Goal: Task Accomplishment & Management: Manage account settings

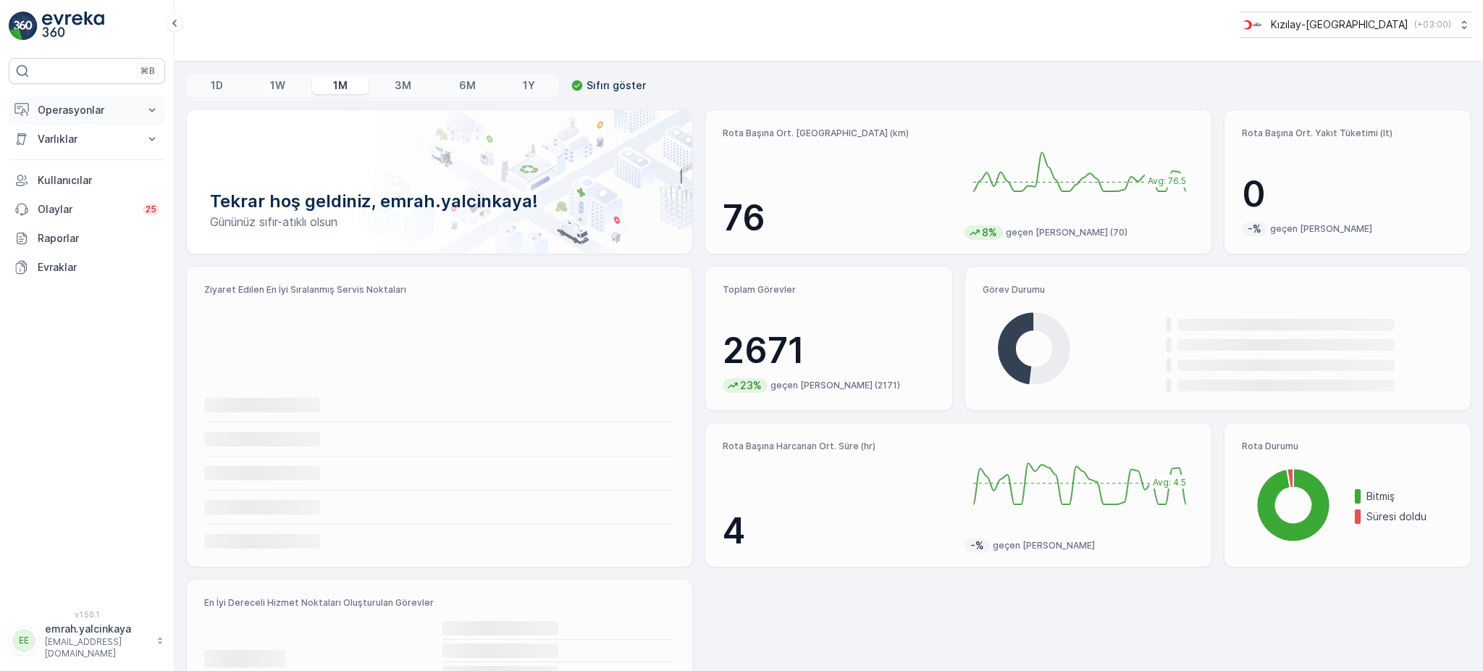
click at [73, 117] on p "Operasyonlar" at bounding box center [87, 110] width 99 height 14
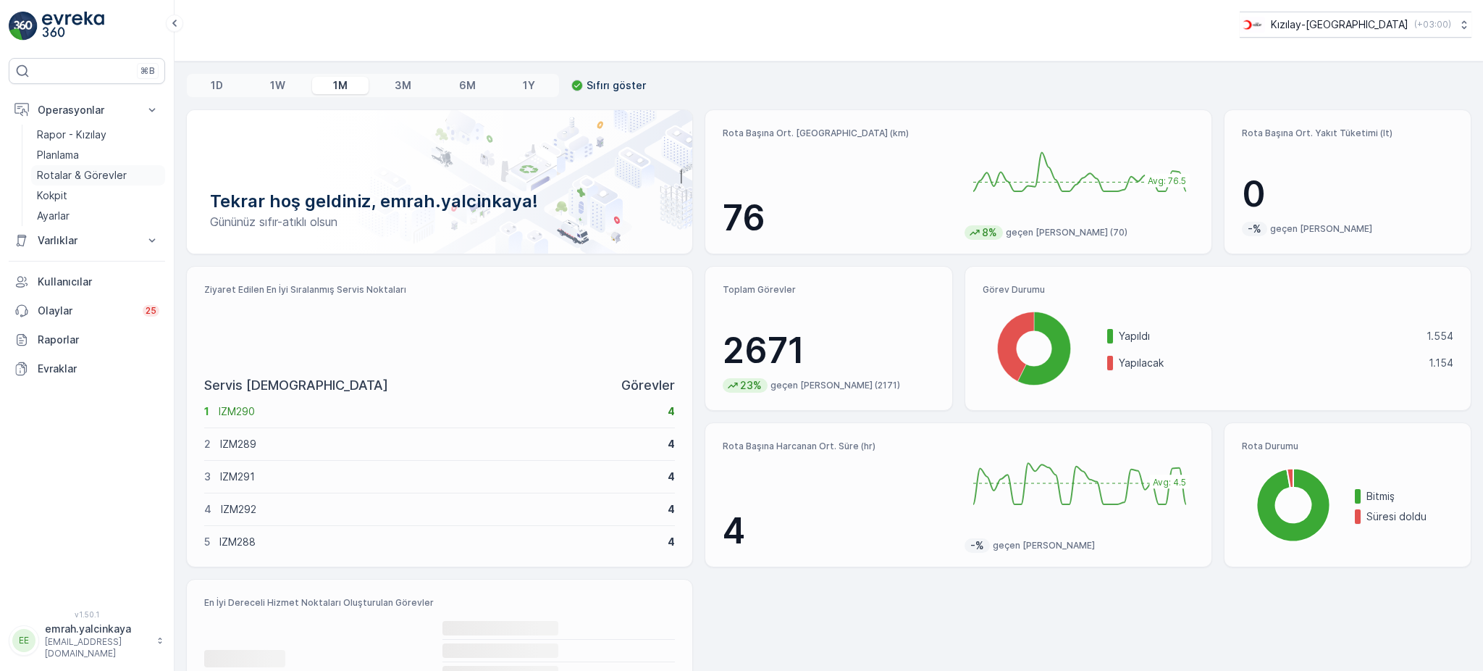
click at [59, 173] on p "Rotalar & Görevler" at bounding box center [82, 175] width 90 height 14
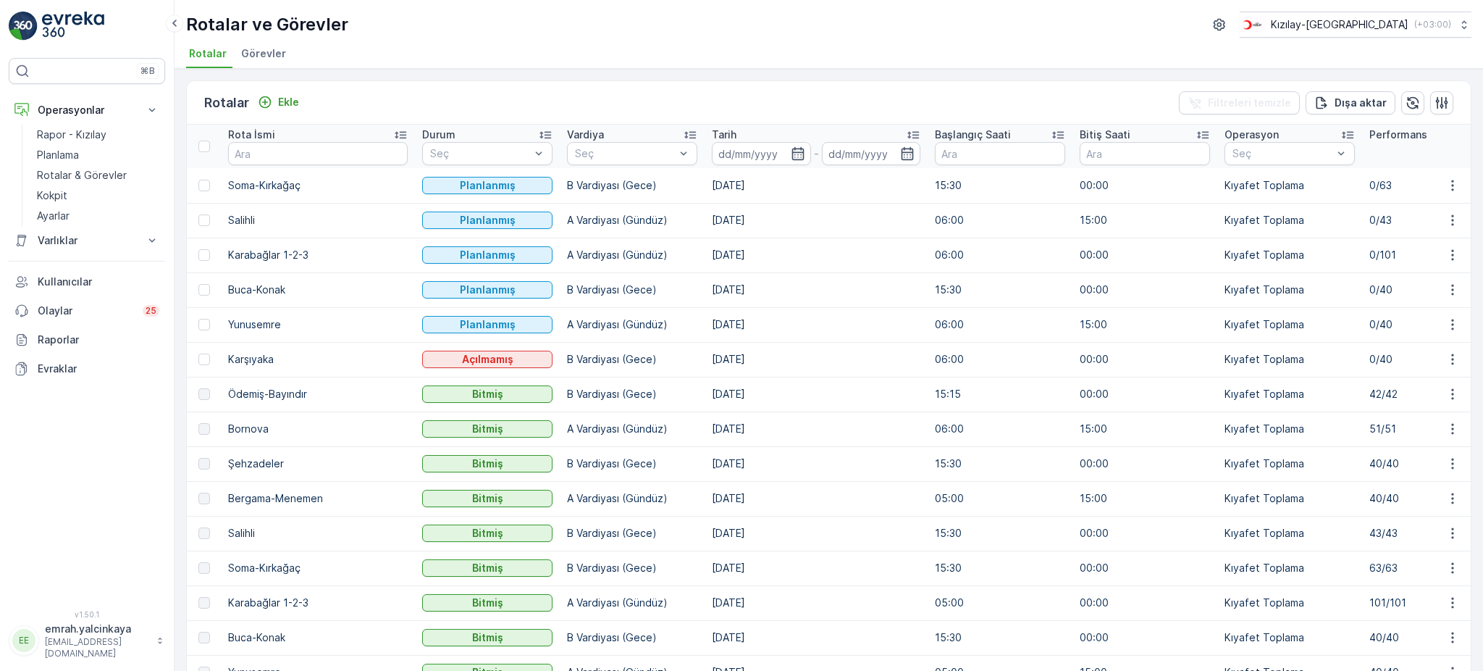
click at [1232, 360] on p "Kıyafet Toplama" at bounding box center [1290, 359] width 130 height 14
click at [256, 359] on p "Karşıyaka" at bounding box center [318, 359] width 180 height 14
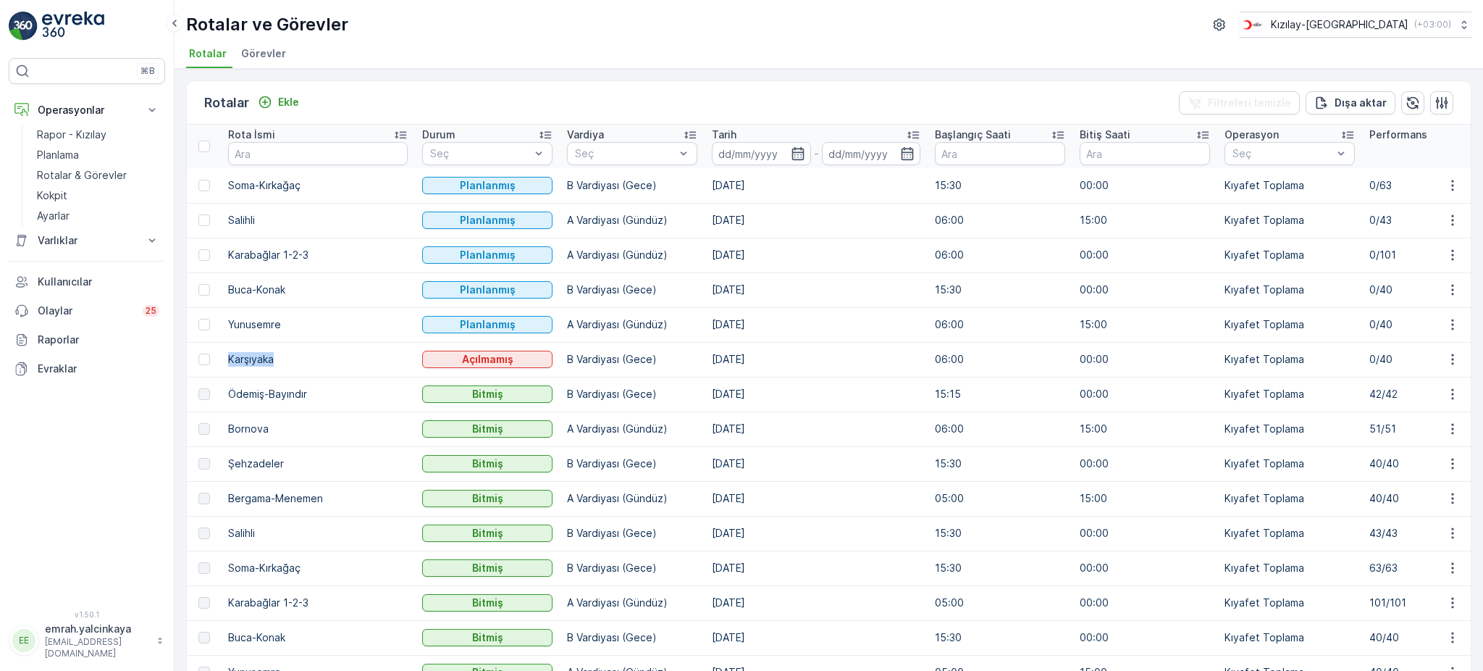
click at [256, 359] on p "Karşıyaka" at bounding box center [318, 359] width 180 height 14
click at [705, 361] on td "[DATE]" at bounding box center [816, 359] width 223 height 35
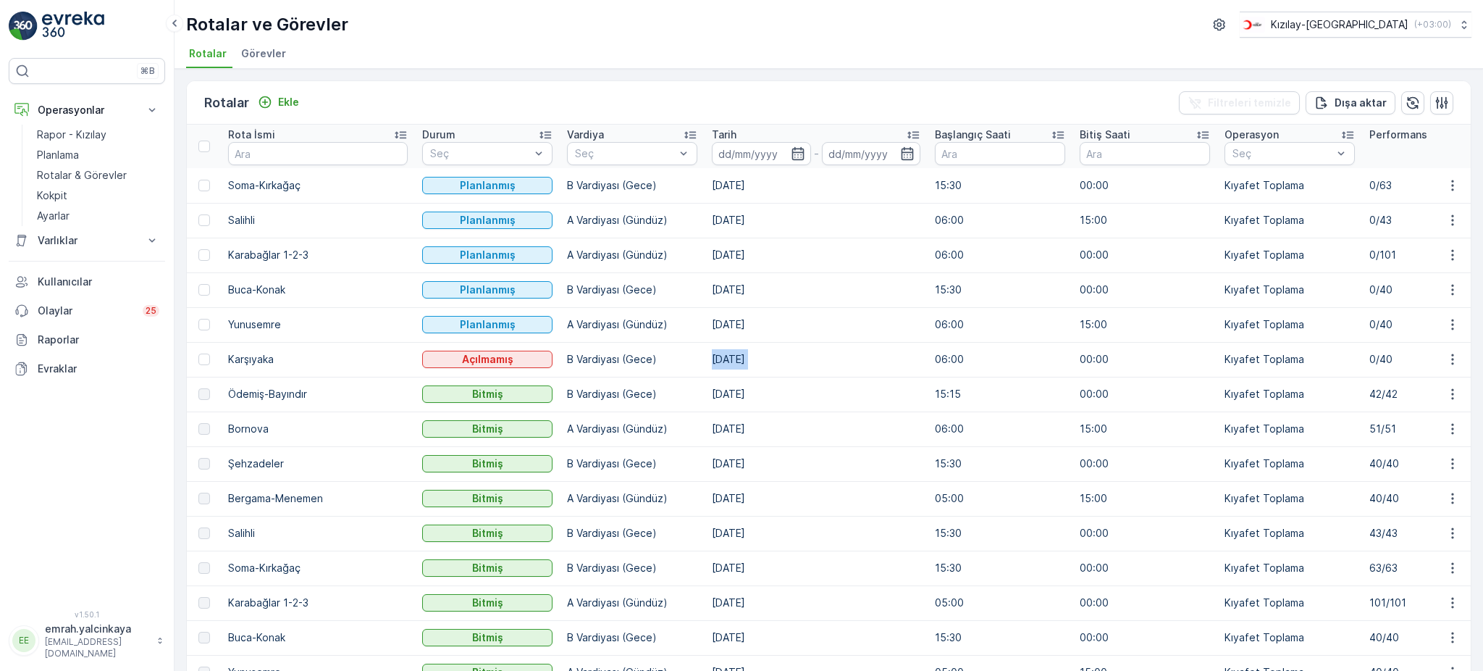
click at [705, 361] on td "[DATE]" at bounding box center [816, 359] width 223 height 35
click at [587, 357] on p "B Vardiyası (Gece)" at bounding box center [632, 359] width 130 height 14
click at [587, 358] on p "B Vardiyası (Gece)" at bounding box center [632, 359] width 130 height 14
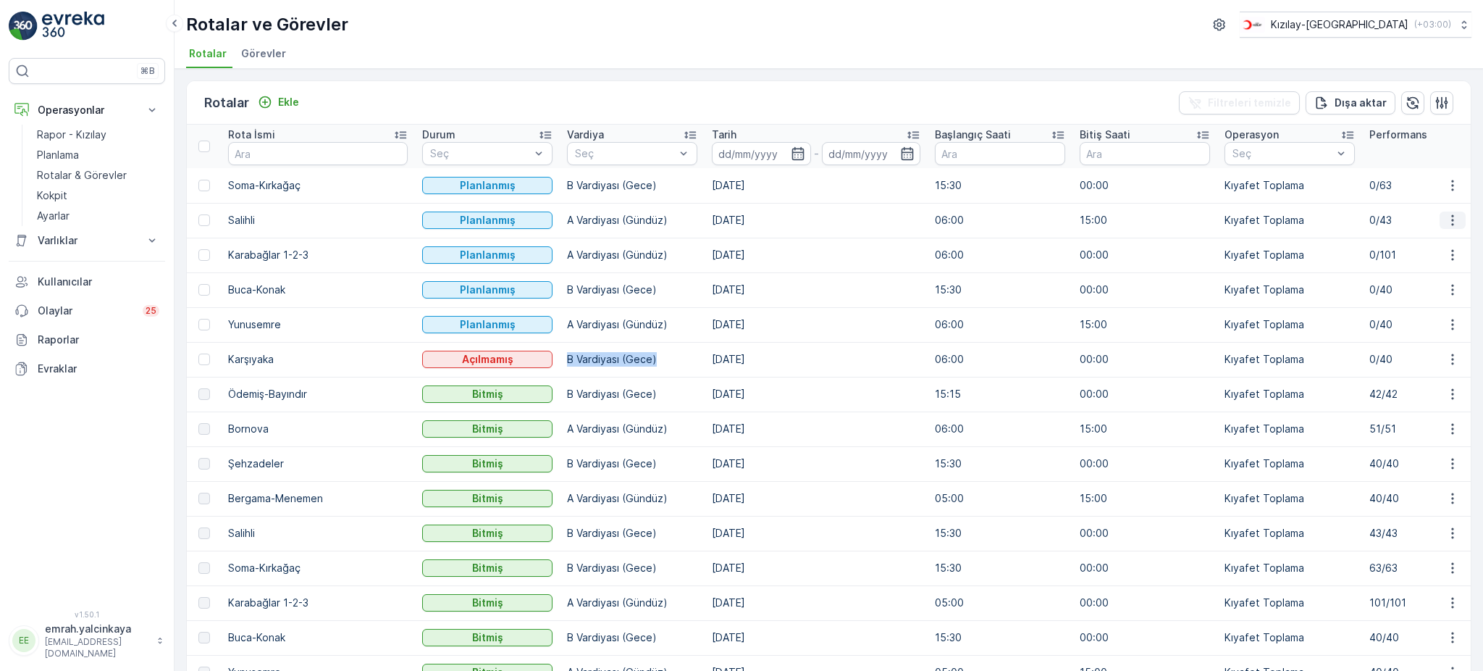
click at [1451, 218] on icon "button" at bounding box center [1453, 220] width 14 height 14
click at [1399, 322] on div "Sil" at bounding box center [1419, 328] width 127 height 20
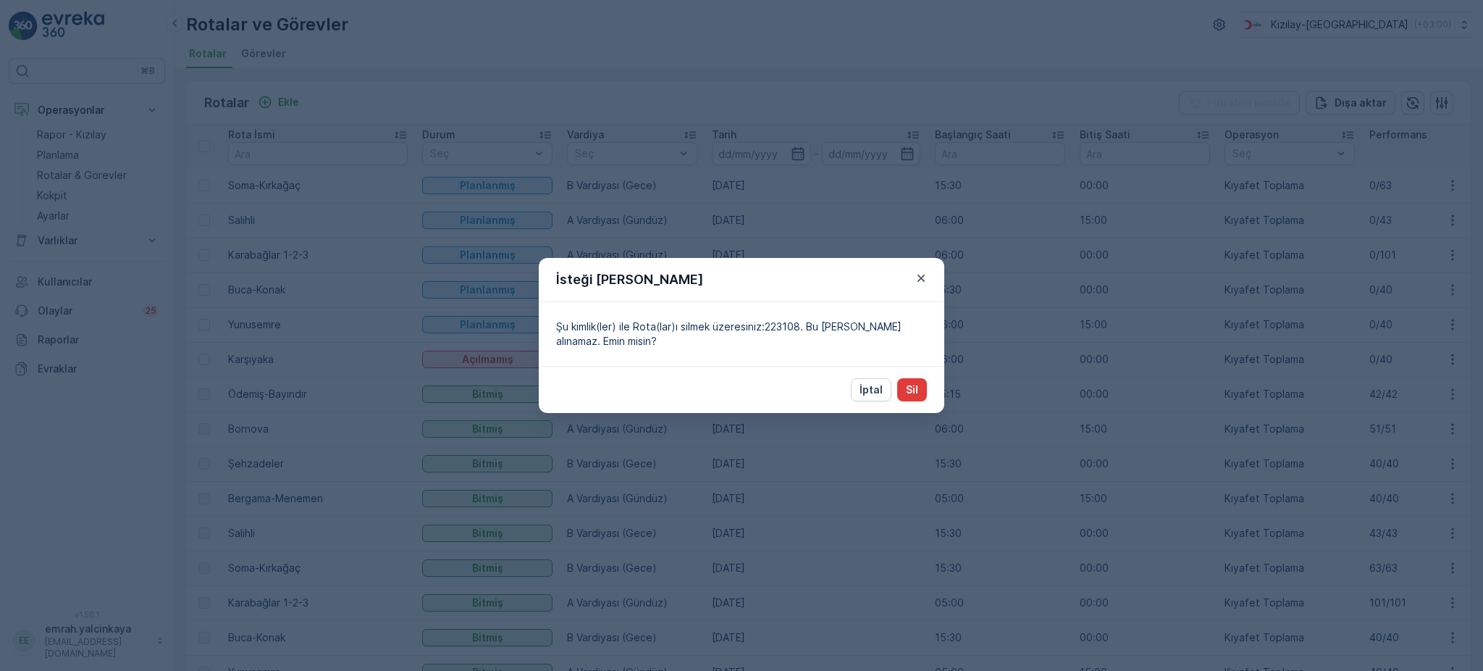
click at [913, 393] on p "Sil" at bounding box center [912, 389] width 12 height 14
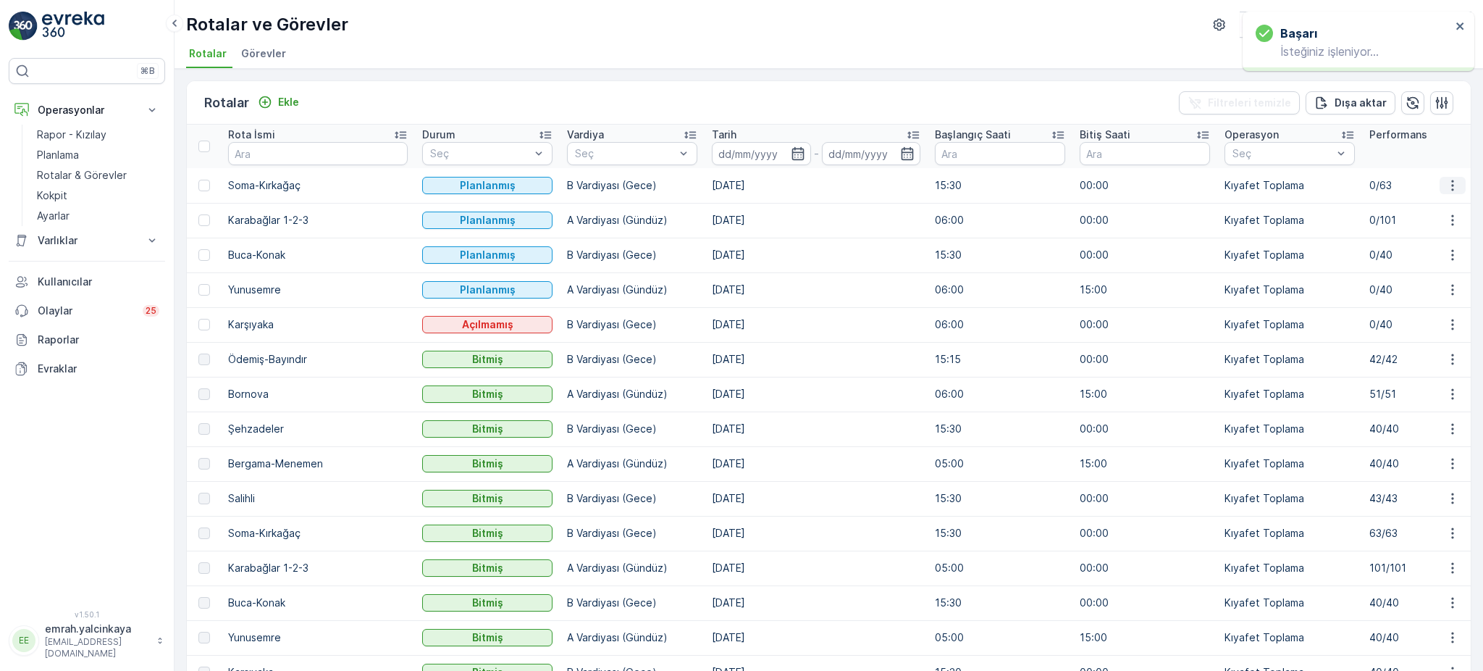
click at [1446, 189] on icon "button" at bounding box center [1453, 185] width 14 height 14
click at [279, 191] on p "Soma-Kırkağaç" at bounding box center [318, 185] width 180 height 14
click at [279, 189] on p "Soma-Kırkağaç" at bounding box center [318, 185] width 180 height 14
click at [275, 183] on p "Soma-Kırkağaç" at bounding box center [318, 185] width 180 height 14
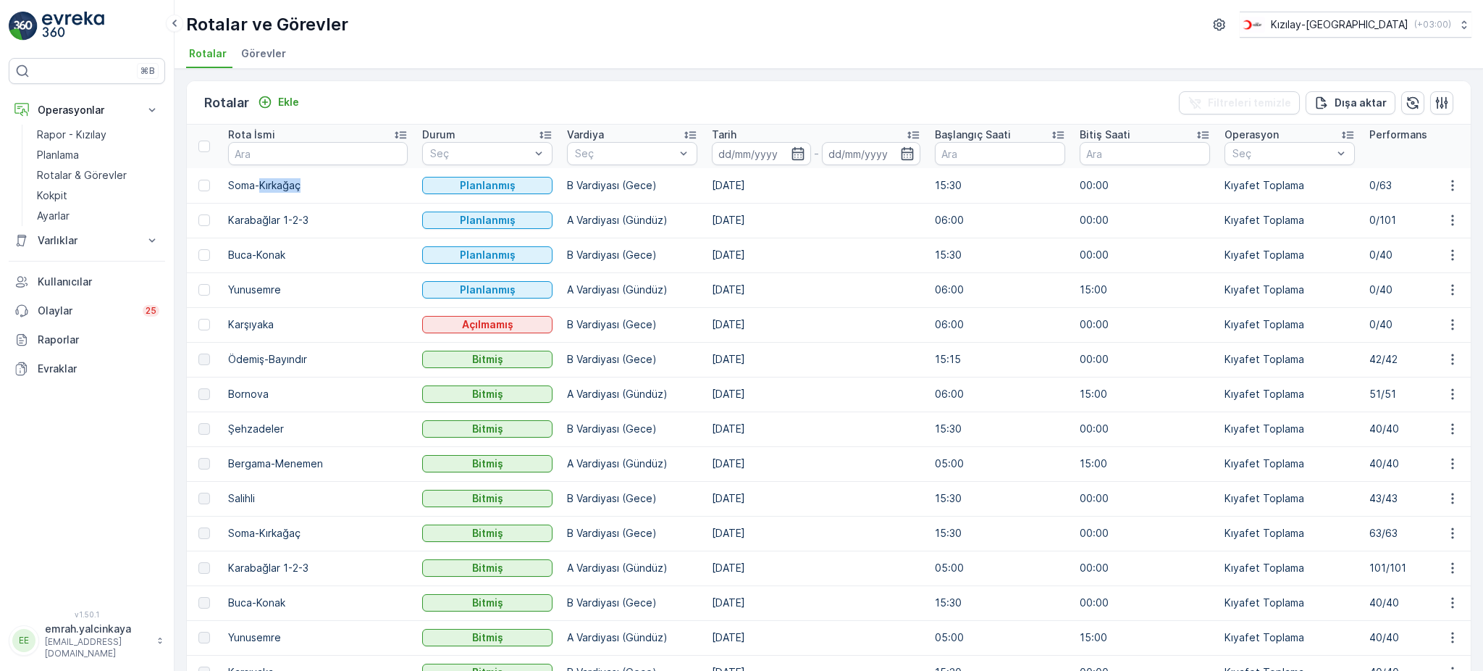
click at [275, 183] on p "Soma-Kırkağaç" at bounding box center [318, 185] width 180 height 14
copy p "Soma-Kırkağaç"
click at [1446, 191] on icon "button" at bounding box center [1453, 185] width 14 height 14
click at [1418, 288] on div "Sil" at bounding box center [1419, 293] width 127 height 20
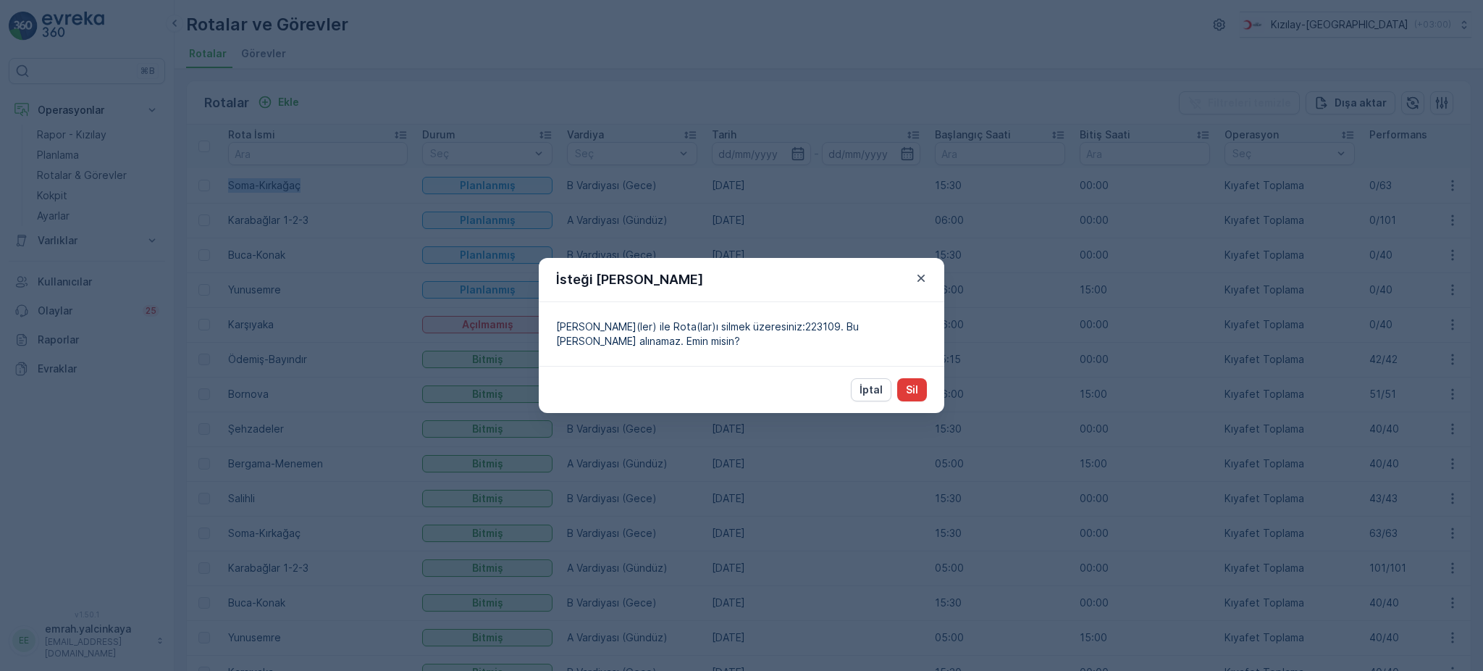
click at [916, 390] on p "Sil" at bounding box center [912, 389] width 12 height 14
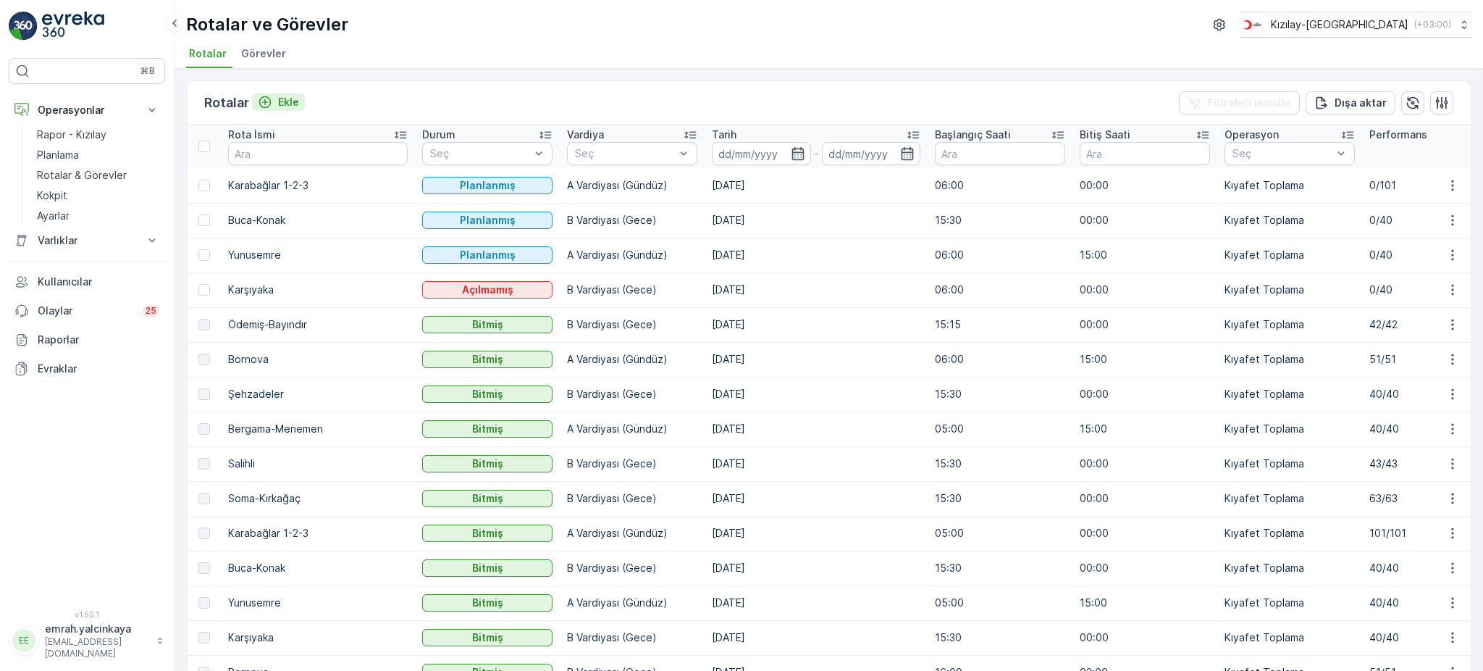
click at [269, 101] on icon "Ekle" at bounding box center [265, 102] width 14 height 14
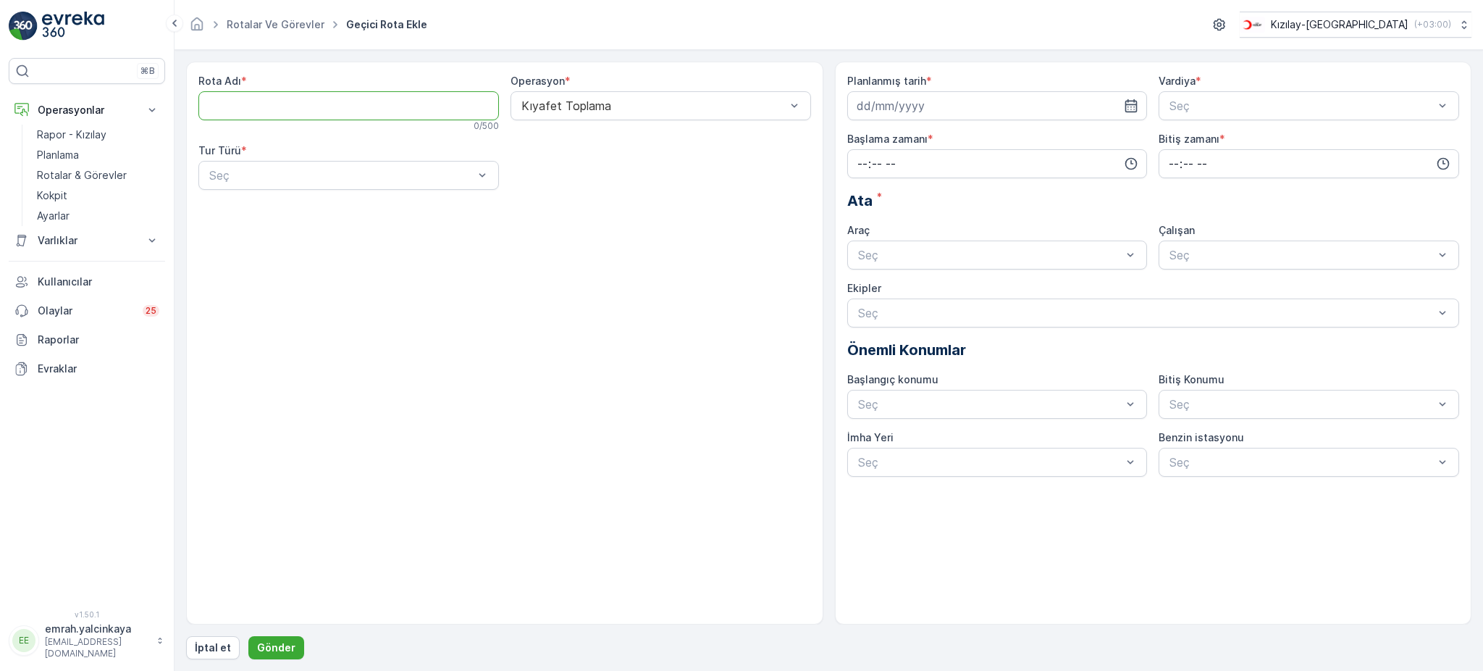
paste Adı "Soma-Kırkağaç"
type Adı "Soma-Kırkağaç"
click at [276, 213] on div "Statik" at bounding box center [348, 210] width 283 height 13
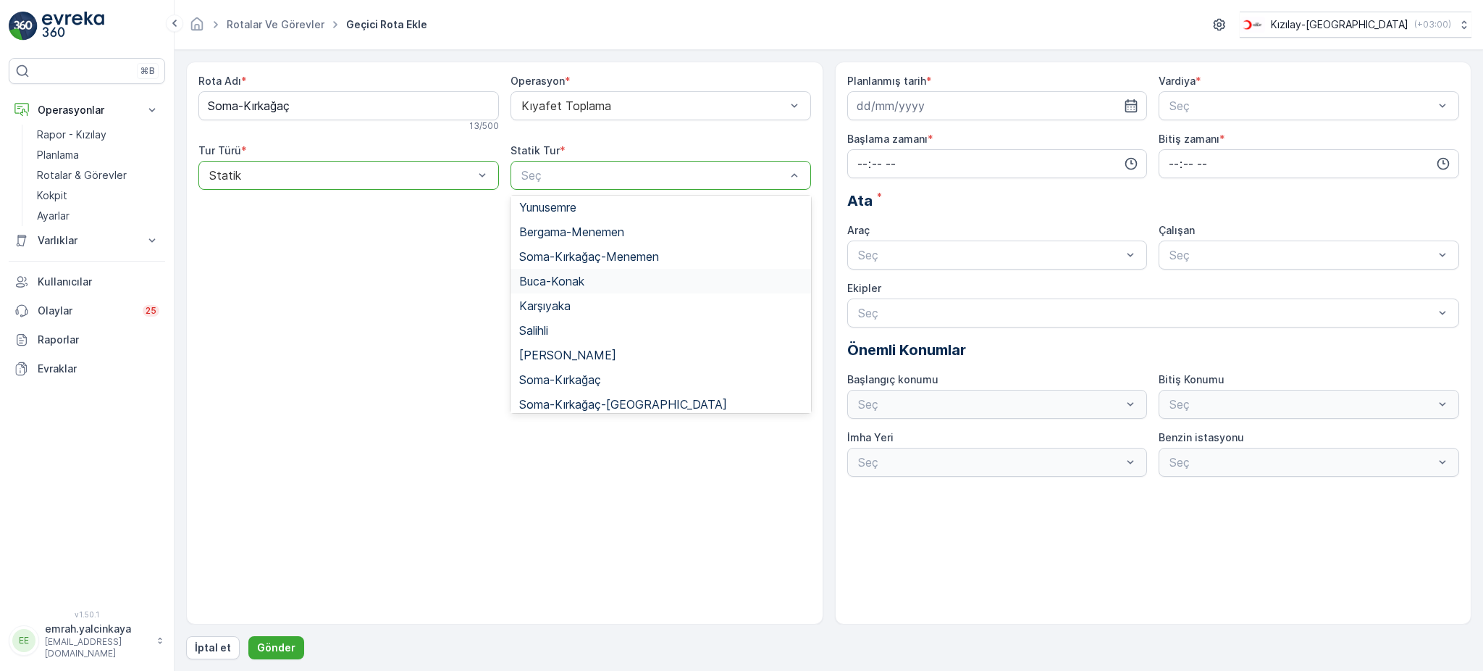
scroll to position [193, 0]
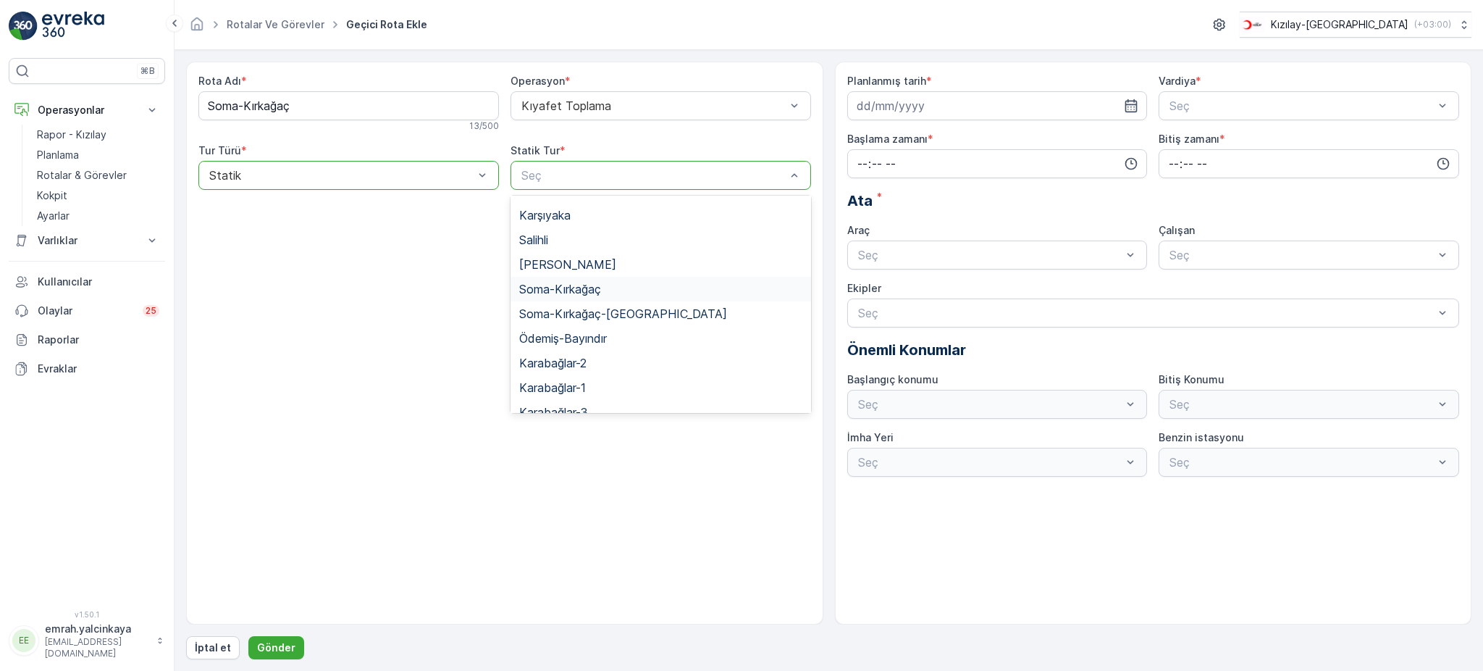
click at [595, 294] on span "Soma-Kırkağaç" at bounding box center [560, 288] width 82 height 13
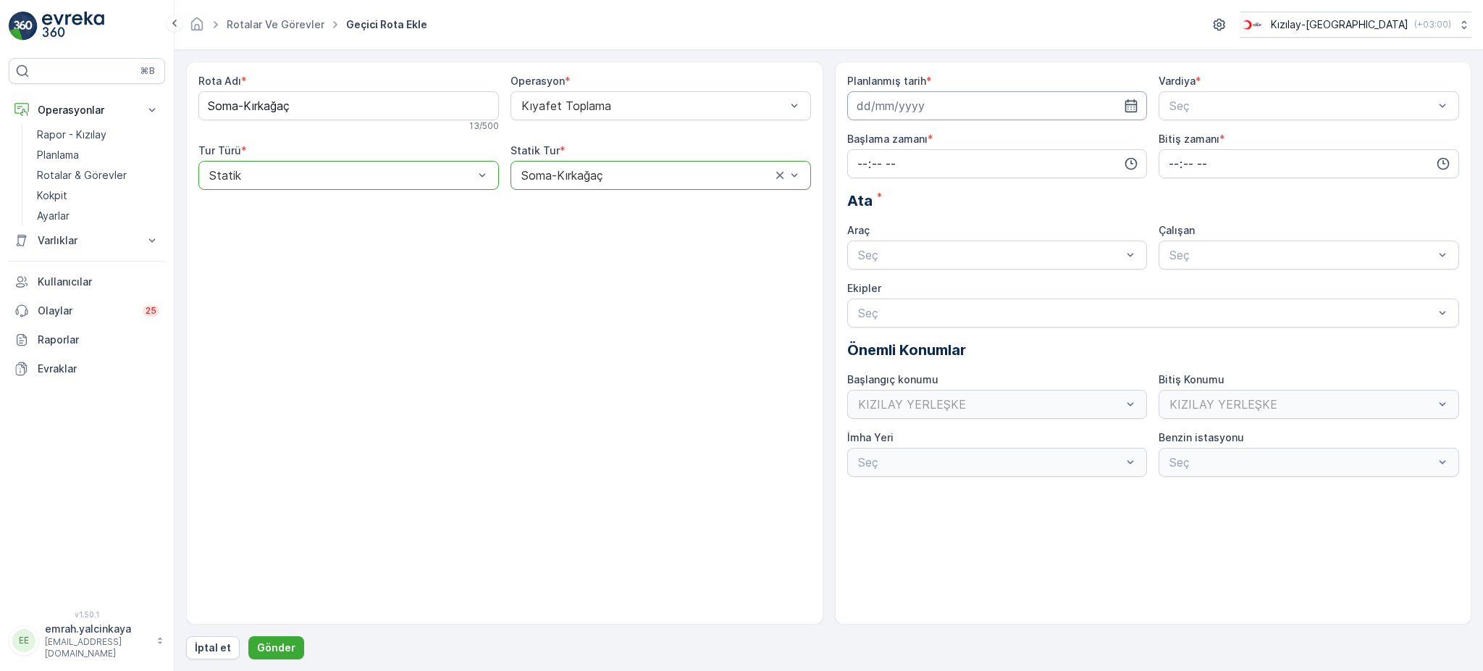
click at [920, 109] on input at bounding box center [997, 105] width 301 height 29
click at [874, 259] on div "15" at bounding box center [871, 256] width 23 height 23
type input "[DATE]"
click at [1241, 140] on span "A Vardiyası (Gündüz)" at bounding box center [1224, 141] width 112 height 13
click at [1034, 169] on input "time" at bounding box center [997, 163] width 301 height 29
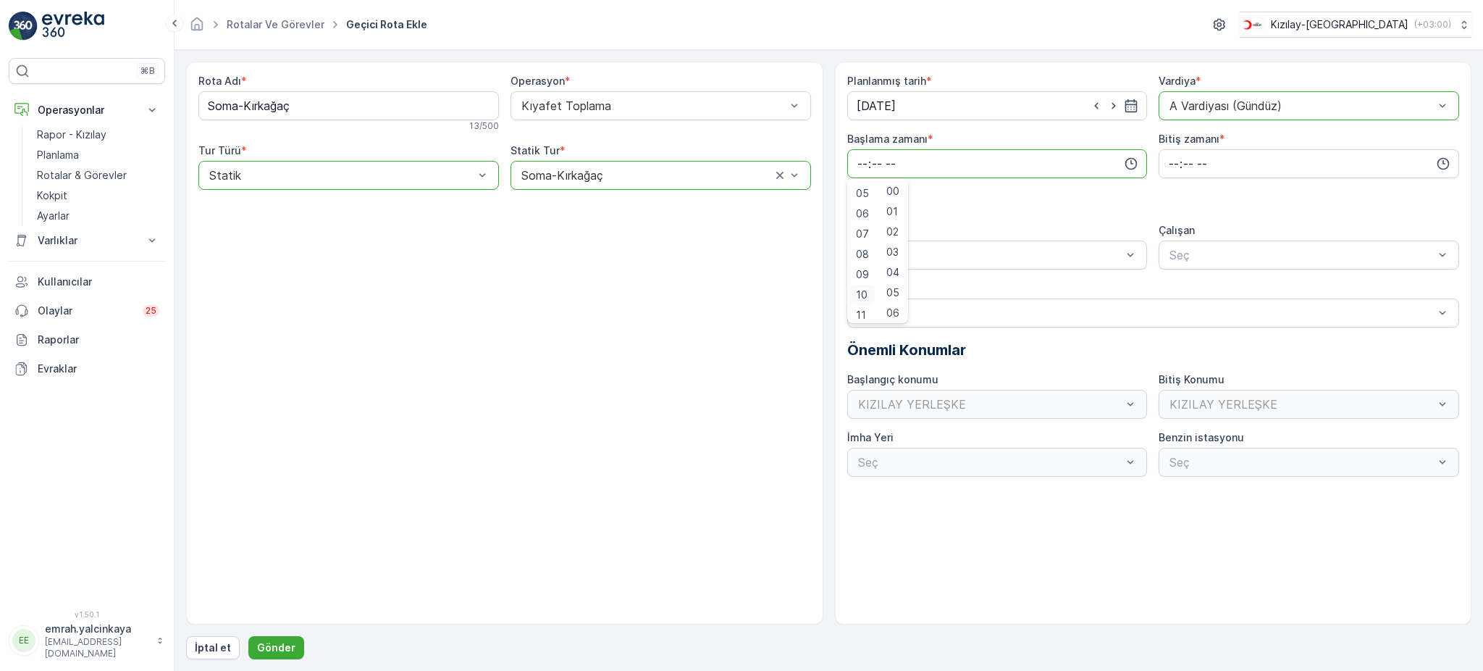
scroll to position [104, 0]
click at [861, 215] on span "06" at bounding box center [862, 208] width 13 height 14
type input "06:00"
click at [1186, 162] on input "time" at bounding box center [1309, 163] width 301 height 29
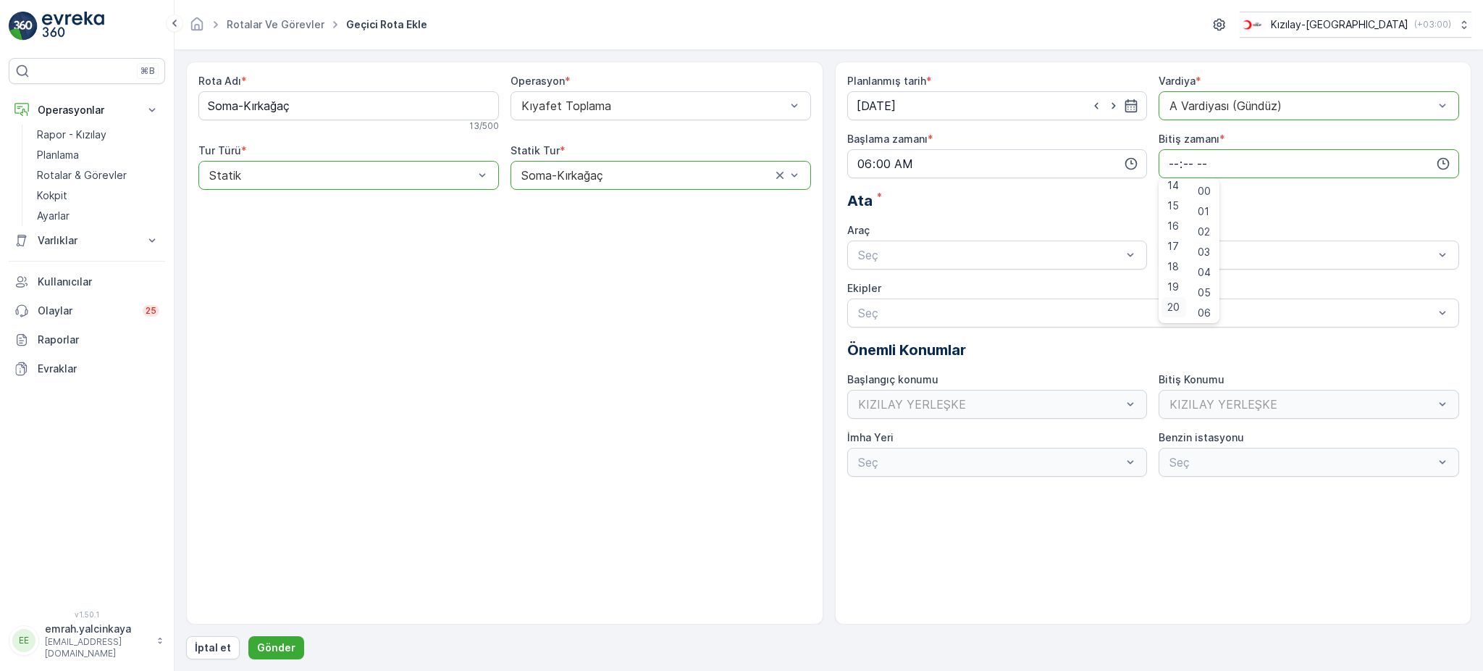
click at [1177, 313] on span "20" at bounding box center [1174, 307] width 12 height 14
type input "20:00"
click at [993, 290] on div "06 DCG 302" at bounding box center [997, 290] width 283 height 13
drag, startPoint x: 1199, startPoint y: 291, endPoint x: 1066, endPoint y: 352, distance: 146.5
click at [1199, 290] on span "06 DCG 302" at bounding box center [1202, 290] width 68 height 13
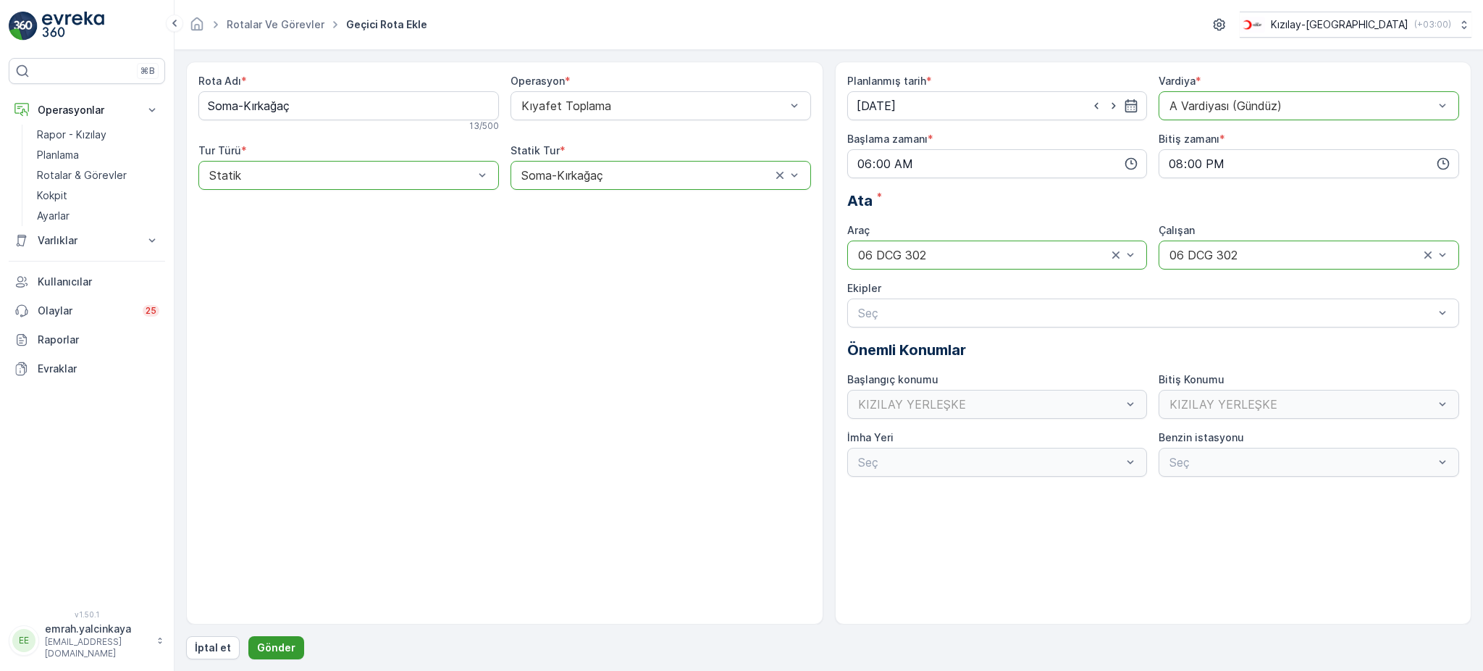
click at [282, 645] on p "Gönder" at bounding box center [276, 647] width 38 height 14
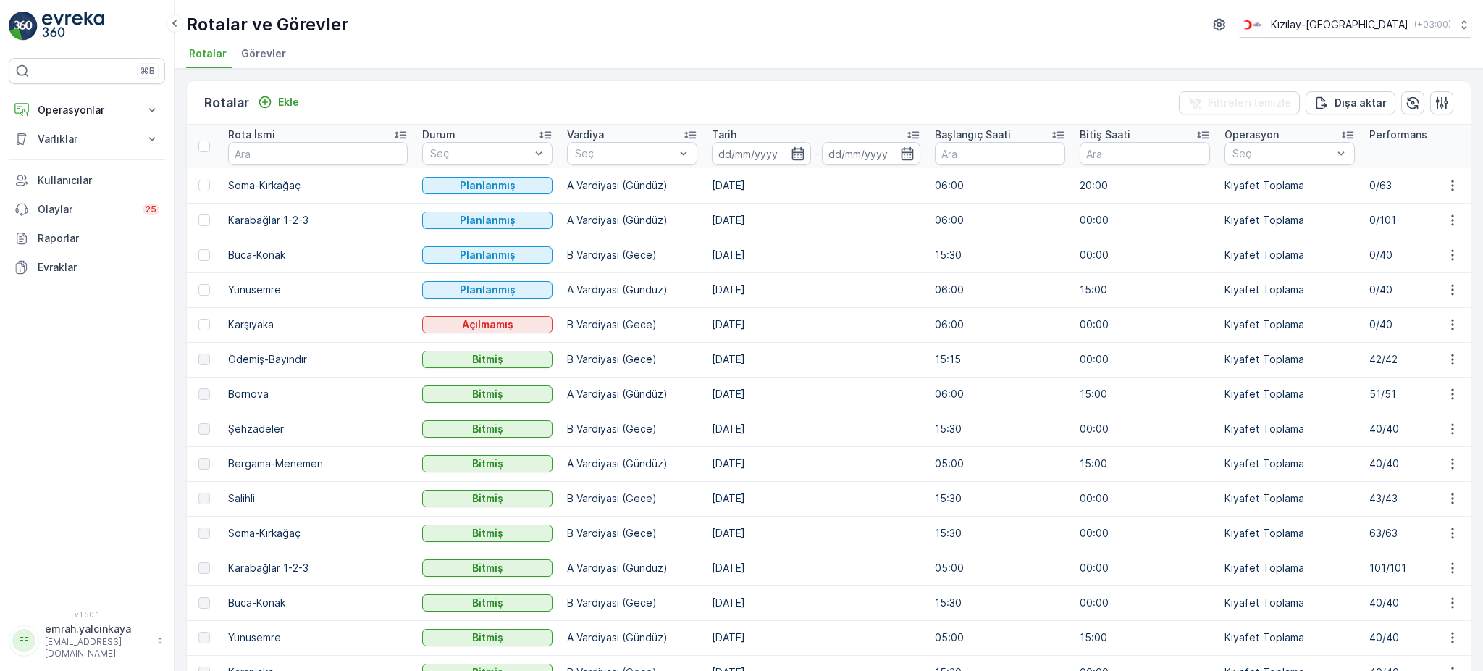
click at [251, 456] on p "Bergama-Menemen" at bounding box center [318, 463] width 180 height 14
click at [1455, 291] on icon "button" at bounding box center [1453, 289] width 14 height 14
click at [1425, 397] on div "Sil" at bounding box center [1419, 398] width 127 height 20
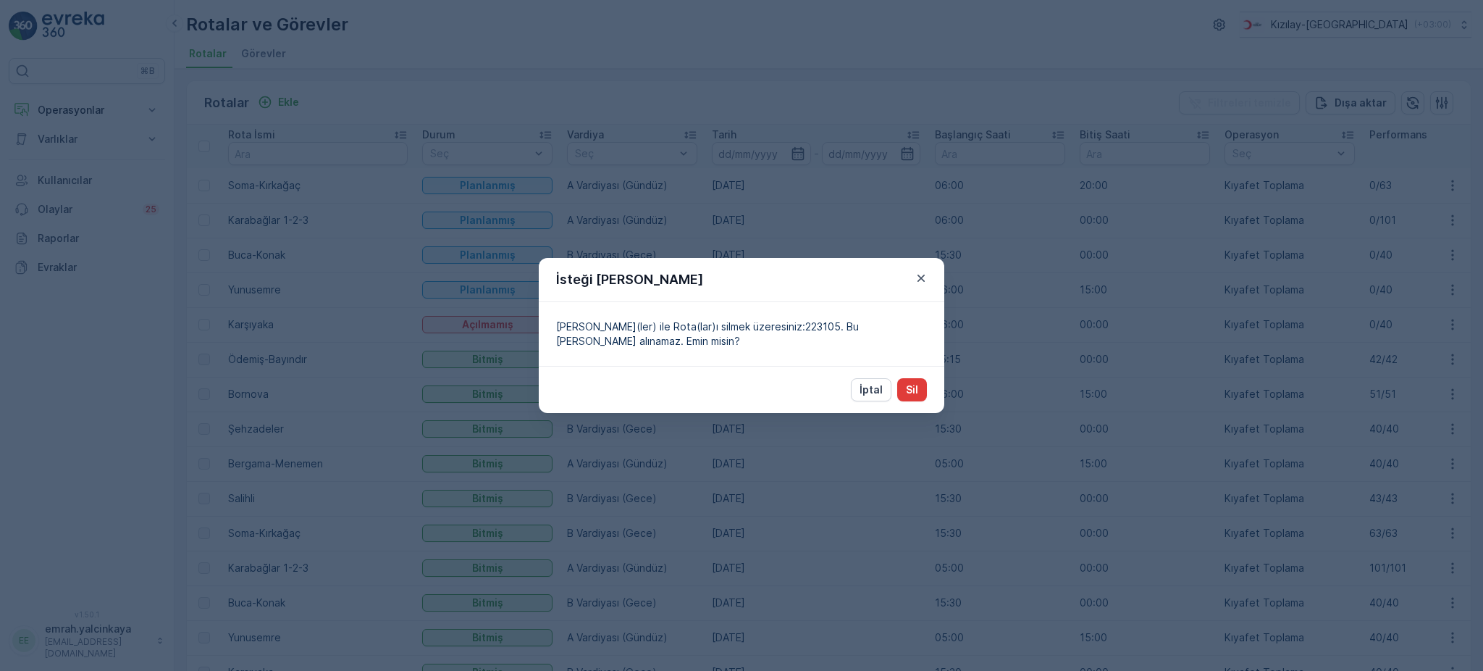
click at [923, 392] on button "Sil" at bounding box center [912, 389] width 30 height 23
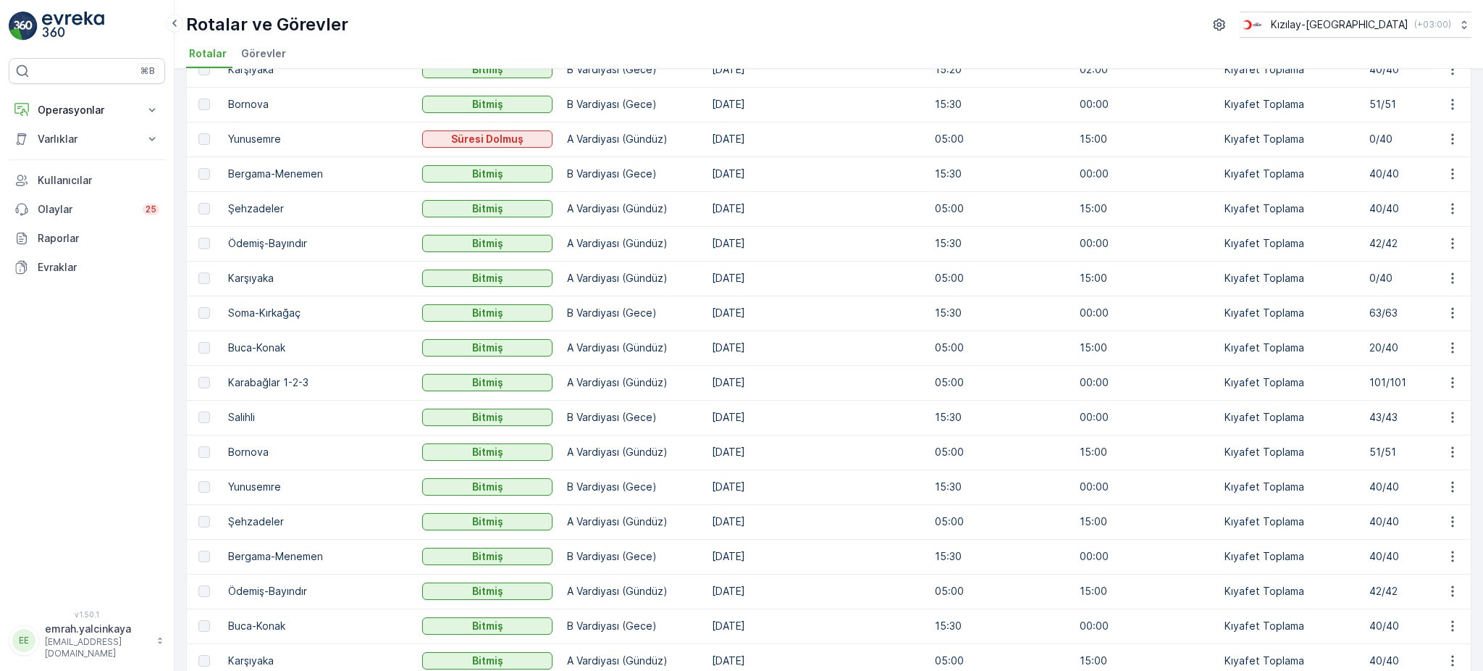
scroll to position [386, 0]
